Goal: Task Accomplishment & Management: Manage account settings

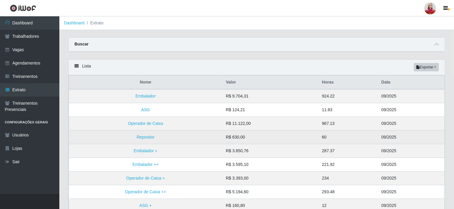
scroll to position [30, 0]
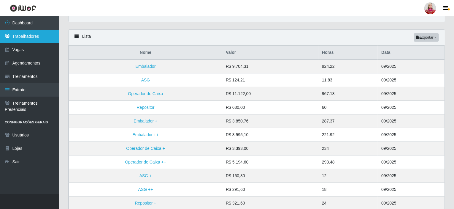
click at [41, 38] on link "Trabalhadores" at bounding box center [29, 36] width 59 height 13
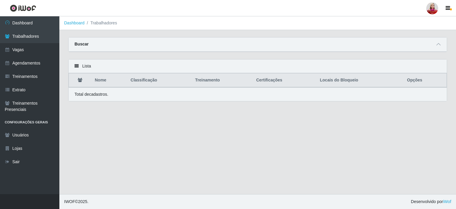
click at [110, 45] on div "Buscar" at bounding box center [258, 44] width 378 height 14
click at [437, 44] on icon at bounding box center [438, 44] width 4 height 4
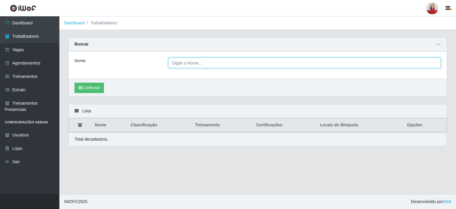
click at [271, 64] on input "Nome" at bounding box center [304, 63] width 272 height 10
type input "DALVANIRA"
click at [74, 83] on button "Confirmar" at bounding box center [88, 88] width 29 height 10
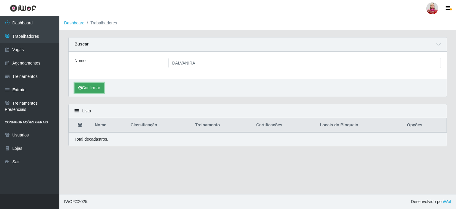
click at [92, 89] on button "Confirmar" at bounding box center [88, 88] width 29 height 10
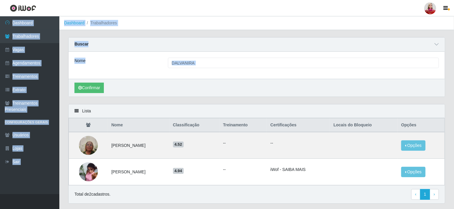
drag, startPoint x: 313, startPoint y: 90, endPoint x: 345, endPoint y: 3, distance: 92.8
click at [345, 3] on div "Perfil Alterar Senha Sair Dashboard Trabalhadores Vagas Agendamentos Treinament…" at bounding box center [227, 112] width 454 height 225
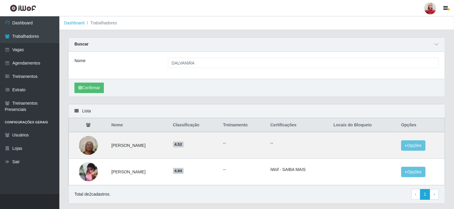
drag, startPoint x: 345, startPoint y: 3, endPoint x: 133, endPoint y: 111, distance: 237.9
click at [133, 111] on div "Lista" at bounding box center [257, 111] width 376 height 14
click at [121, 143] on td "[PERSON_NAME]" at bounding box center [138, 145] width 61 height 27
click at [84, 142] on img at bounding box center [88, 144] width 19 height 25
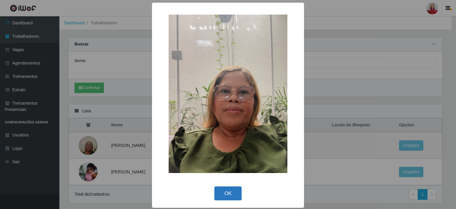
click at [226, 190] on button "OK" at bounding box center [228, 193] width 28 height 14
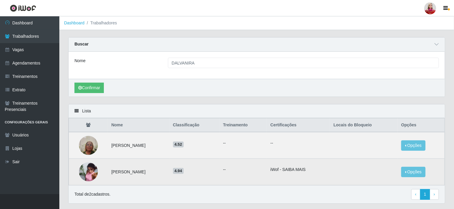
click at [87, 166] on img at bounding box center [88, 172] width 19 height 26
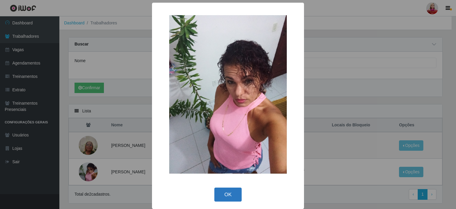
click at [229, 193] on button "OK" at bounding box center [228, 194] width 28 height 14
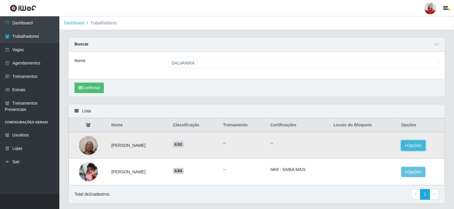
click at [415, 146] on button "Opções" at bounding box center [413, 145] width 24 height 10
click at [384, 148] on button "Bloquear - Empresa" at bounding box center [377, 146] width 48 height 12
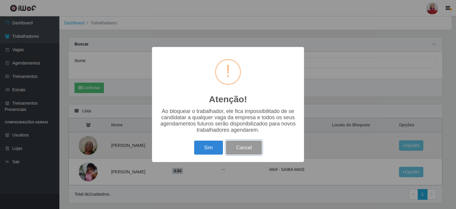
click at [247, 154] on button "Cancel" at bounding box center [244, 147] width 36 height 14
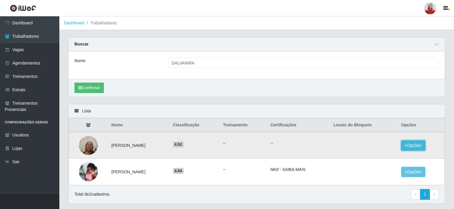
click at [416, 144] on button "Opções" at bounding box center [413, 145] width 24 height 10
click at [393, 158] on button "Bloquear - Loja" at bounding box center [377, 159] width 48 height 12
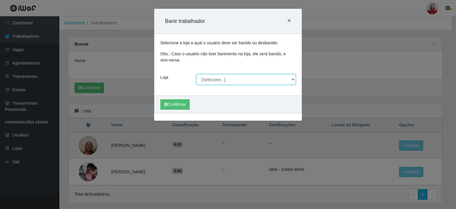
click at [268, 76] on select "[Selecione...] Queiroz [GEOGRAPHIC_DATA] - [GEOGRAPHIC_DATA] [PERSON_NAME][GEOG…" at bounding box center [245, 79] width 99 height 10
select select "464"
click at [196, 74] on select "[Selecione...] Queiroz [GEOGRAPHIC_DATA] - [GEOGRAPHIC_DATA] [PERSON_NAME][GEOG…" at bounding box center [245, 79] width 99 height 10
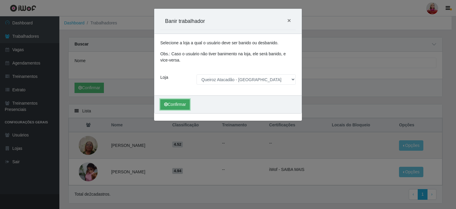
click at [171, 101] on button "Confirmar" at bounding box center [174, 104] width 29 height 10
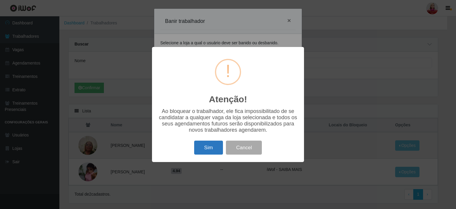
click at [211, 153] on button "Sim" at bounding box center [208, 147] width 29 height 14
